Goal: Transaction & Acquisition: Purchase product/service

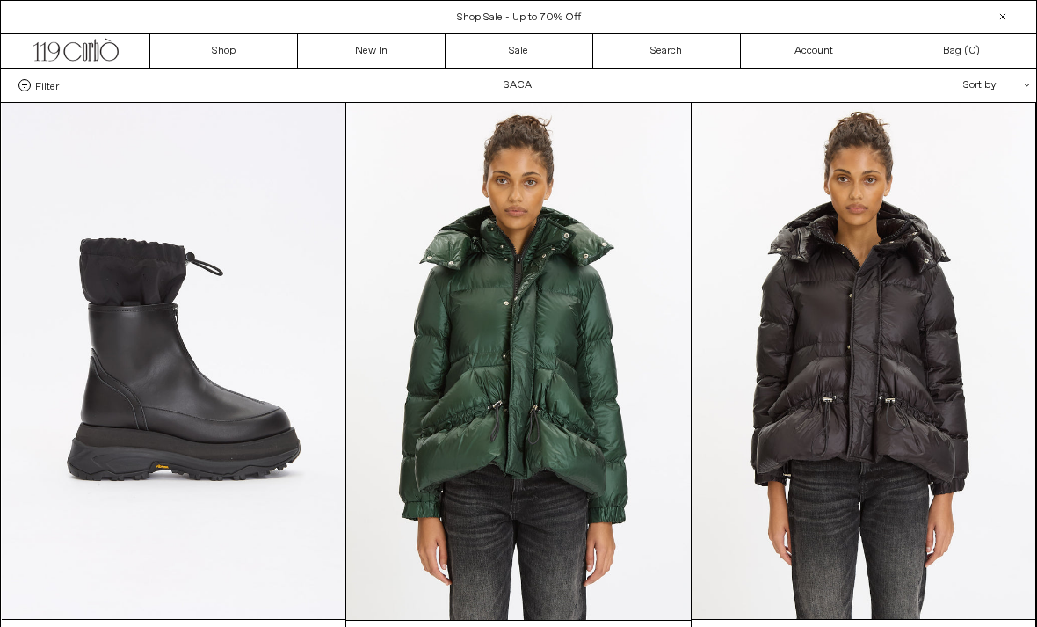
click at [997, 96] on div "Sort by .cls-1{fill:#231f20}" at bounding box center [939, 85] width 158 height 33
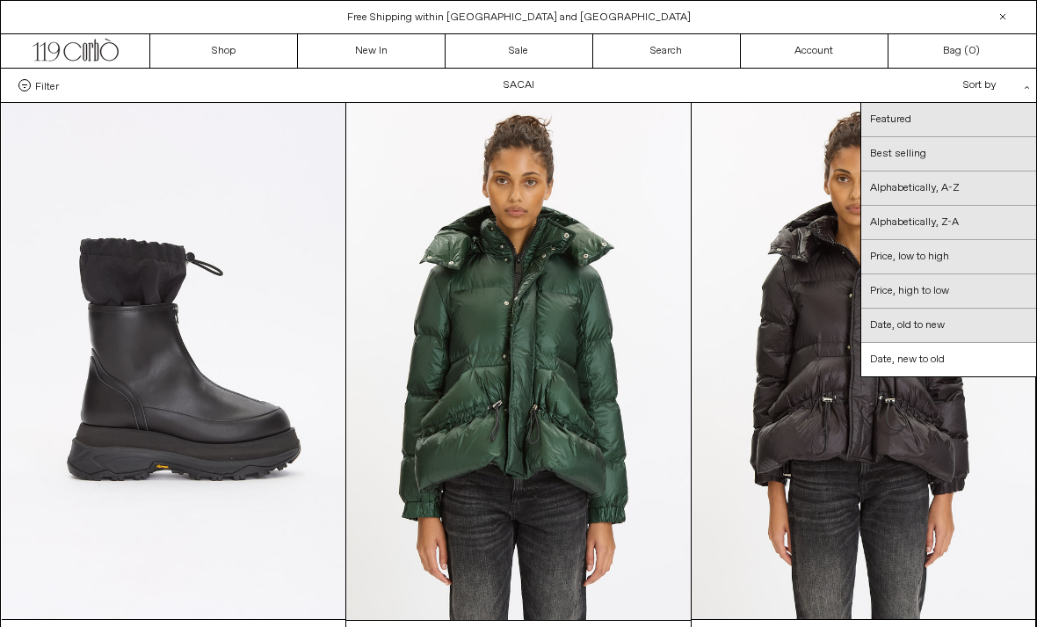
click at [953, 330] on link "Date, old to new" at bounding box center [948, 325] width 175 height 34
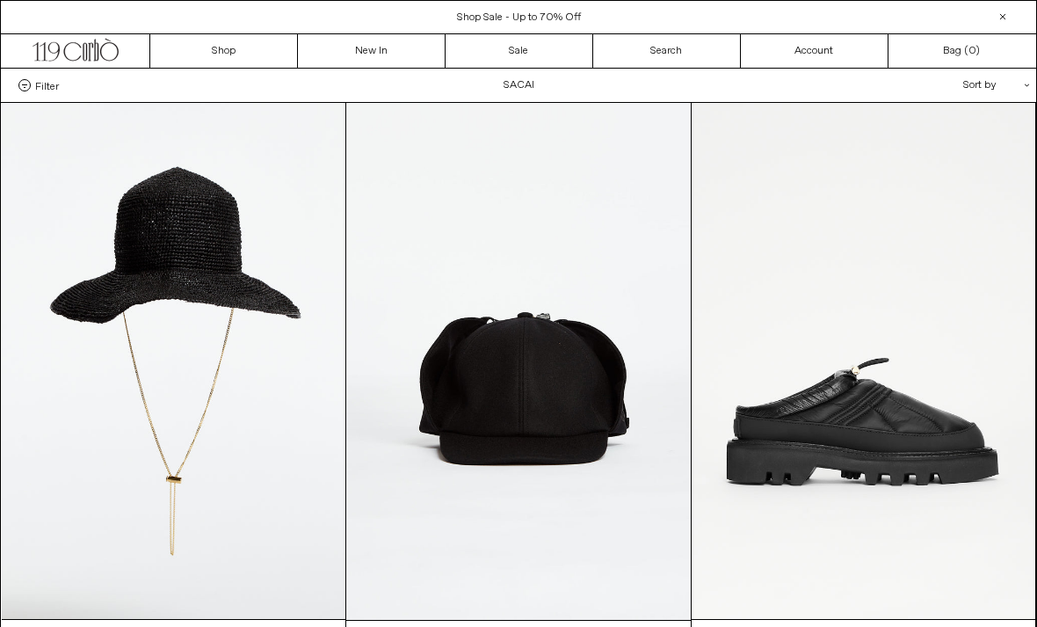
click at [989, 98] on div "Sort by .cls-1{fill:#231f20}" at bounding box center [939, 85] width 158 height 33
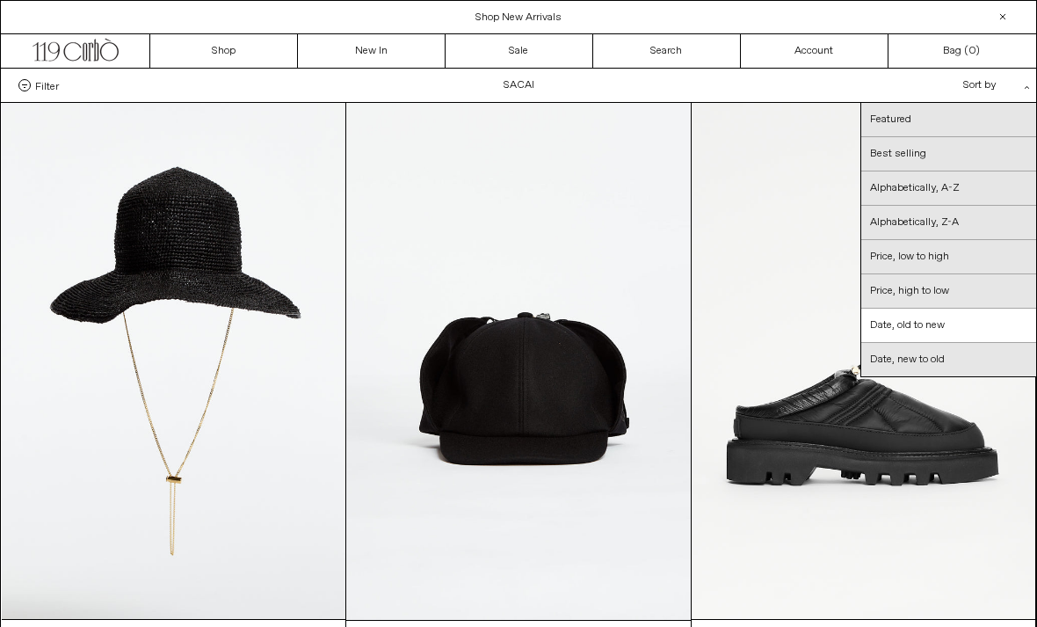
click at [946, 264] on link "Price, low to high" at bounding box center [948, 257] width 175 height 34
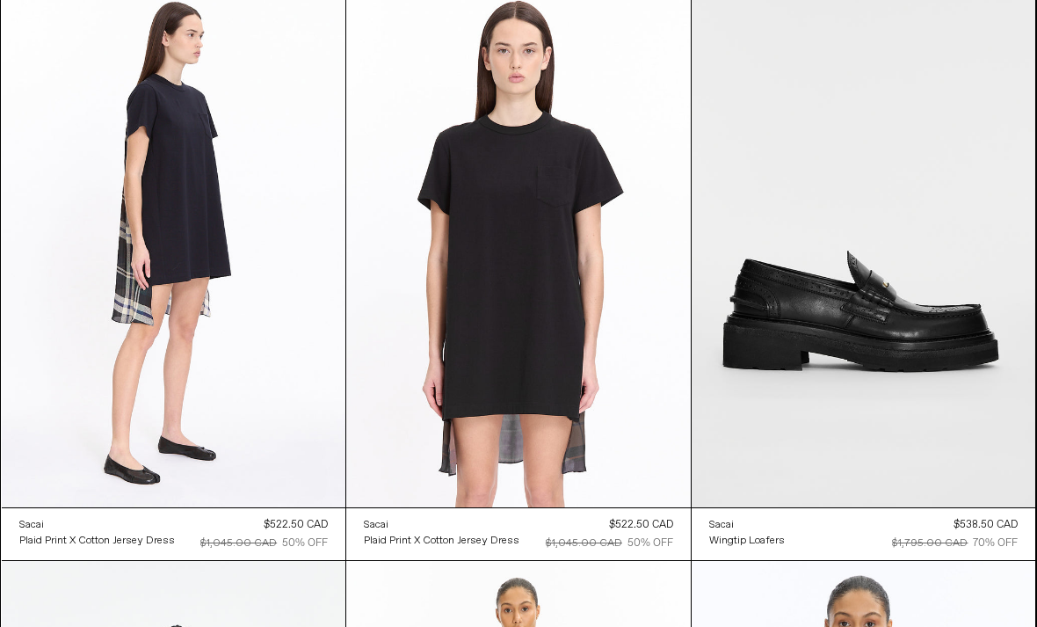
scroll to position [1822, 0]
click at [268, 329] on at bounding box center [174, 248] width 344 height 516
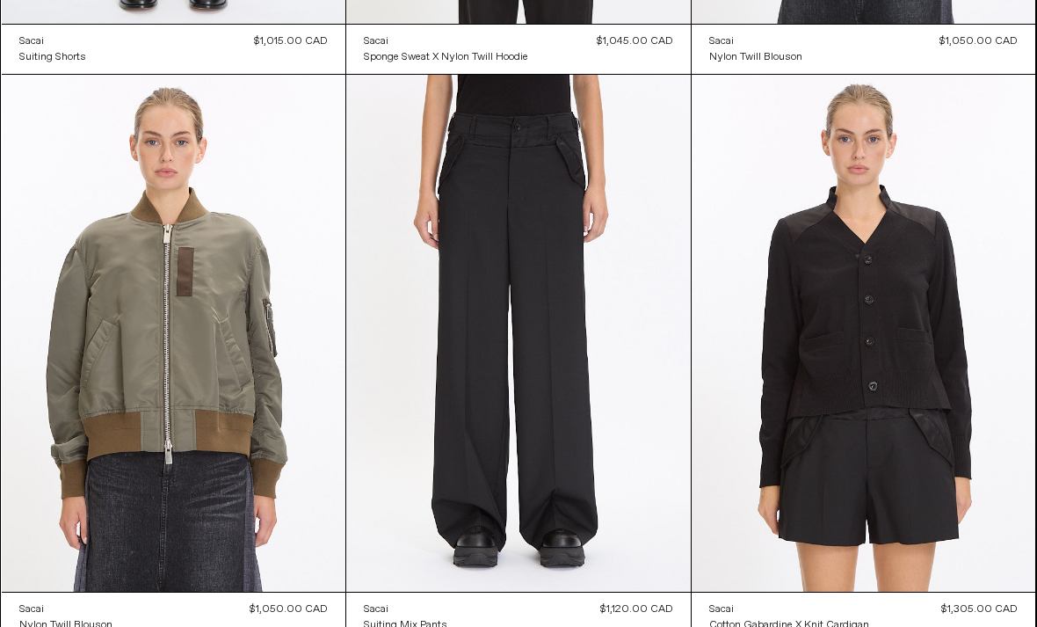
scroll to position [5127, 0]
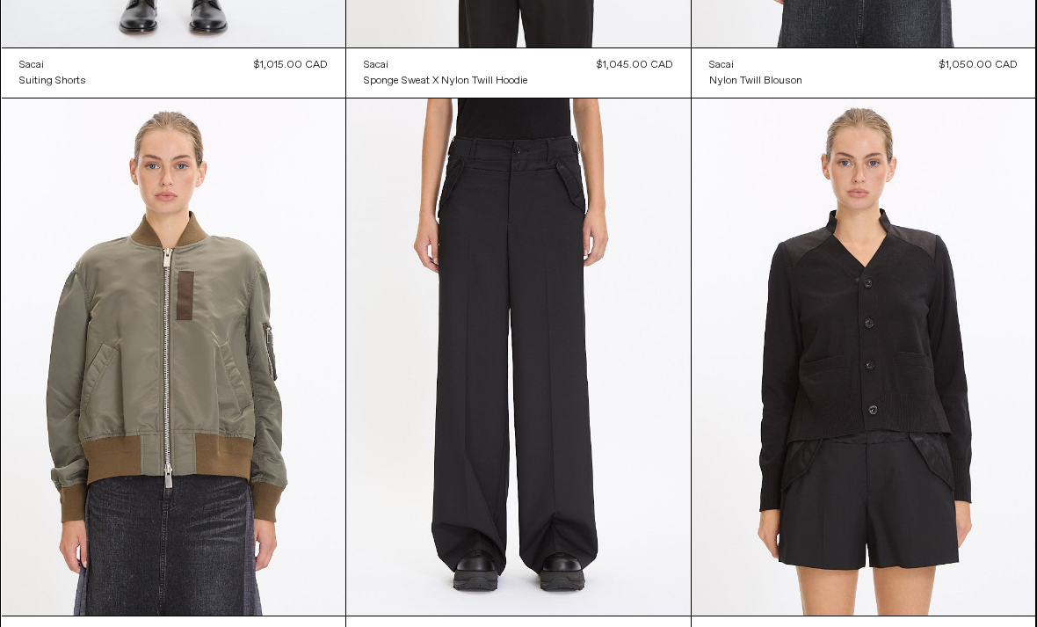
click at [985, 482] on at bounding box center [864, 356] width 344 height 516
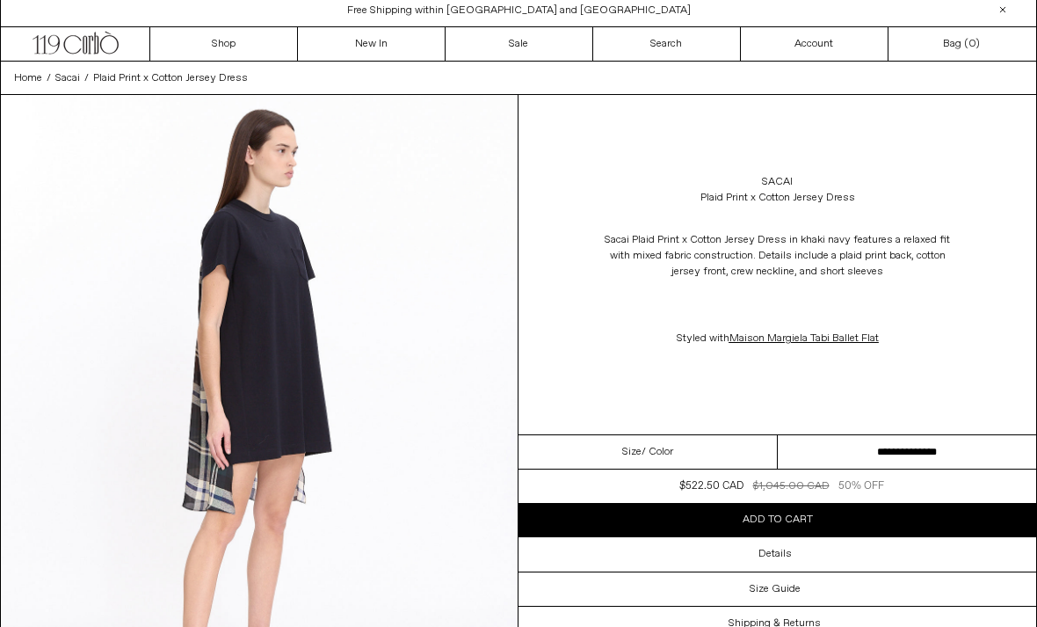
scroll to position [50, 0]
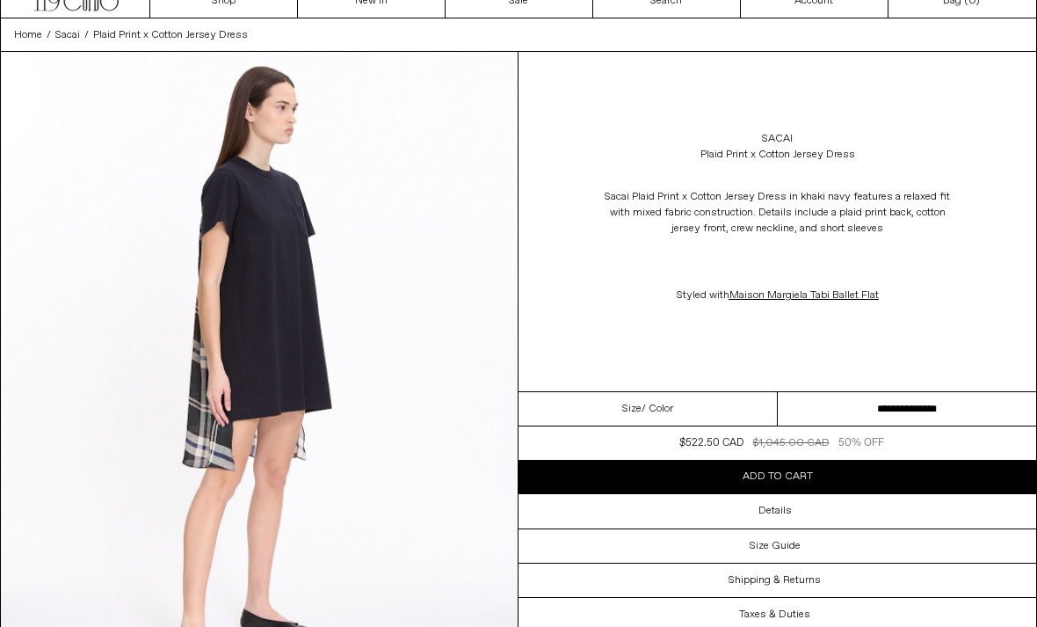
click at [665, 414] on span "/ Color" at bounding box center [657, 409] width 32 height 16
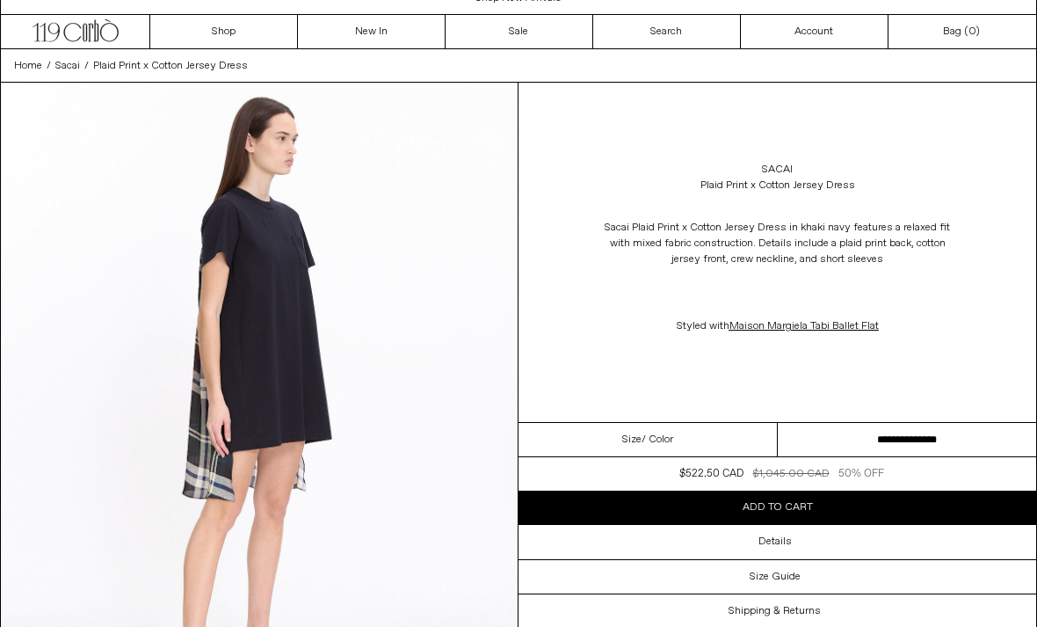
scroll to position [0, 0]
